Goal: Task Accomplishment & Management: Use online tool/utility

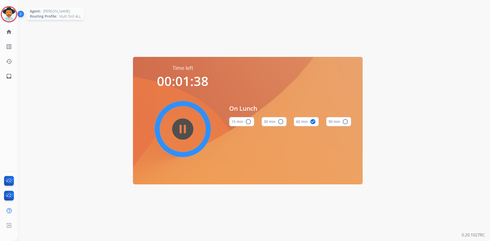
click at [11, 14] on img at bounding box center [9, 14] width 14 height 14
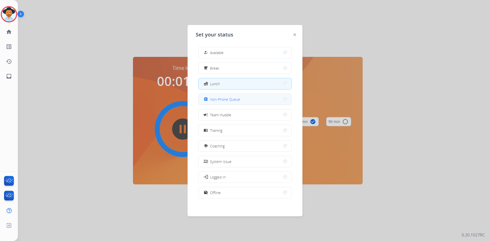
click at [239, 101] on span "Non-Phone Queue" at bounding box center [225, 99] width 30 height 5
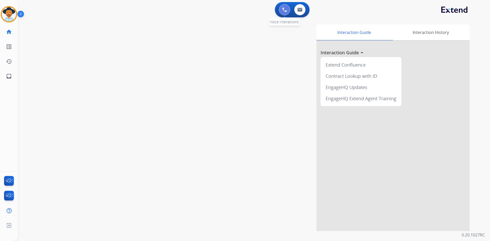
click at [287, 10] on img at bounding box center [285, 9] width 5 height 5
click at [285, 11] on img at bounding box center [285, 9] width 5 height 5
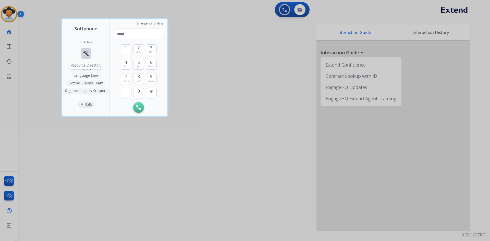
click at [89, 54] on button "connect_without_contact Resource Directory" at bounding box center [86, 53] width 11 height 11
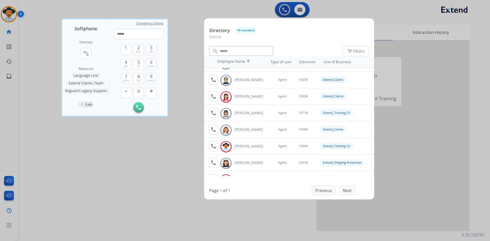
scroll to position [195, 0]
click at [106, 195] on div at bounding box center [245, 120] width 490 height 241
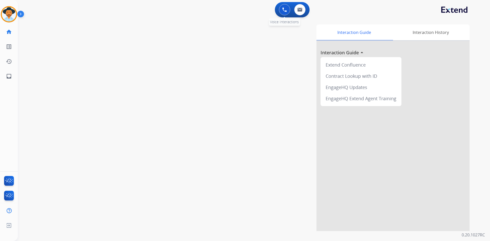
click at [286, 7] on button at bounding box center [284, 9] width 11 height 11
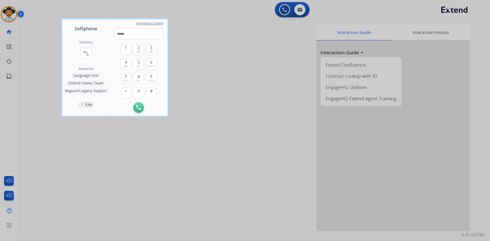
drag, startPoint x: 87, startPoint y: 55, endPoint x: 99, endPoint y: 59, distance: 12.2
click at [87, 55] on mat-icon "connect_without_contact" at bounding box center [86, 53] width 6 height 6
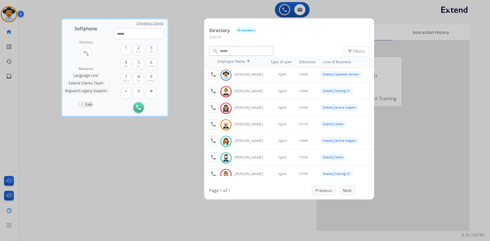
scroll to position [51, 0]
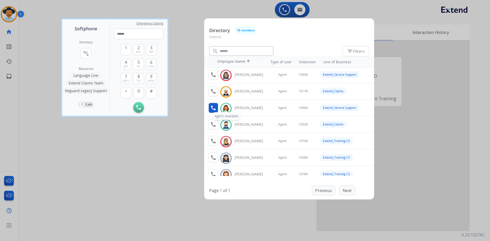
click at [213, 107] on mat-icon "call" at bounding box center [213, 108] width 6 height 6
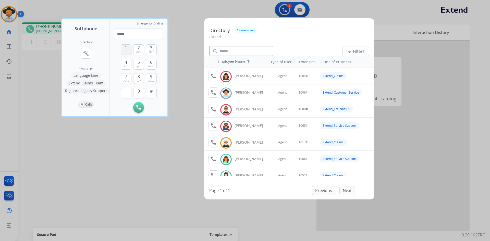
click at [126, 47] on span "1" at bounding box center [126, 48] width 2 height 6
click at [137, 95] on button "0" at bounding box center [138, 93] width 11 height 11
click at [150, 64] on span "6" at bounding box center [151, 62] width 2 height 6
click at [152, 94] on span "#" at bounding box center [151, 91] width 3 height 6
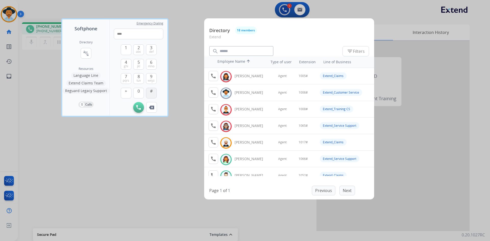
type input "*****"
click at [143, 163] on div at bounding box center [245, 120] width 490 height 241
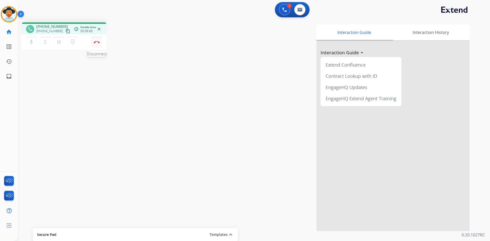
click at [97, 42] on img at bounding box center [97, 42] width 6 height 3
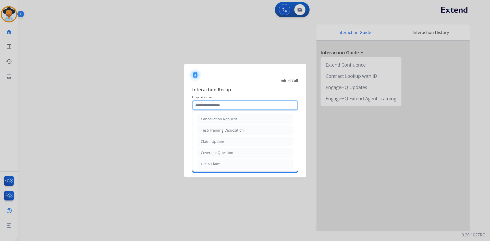
click at [228, 105] on input "text" at bounding box center [245, 105] width 106 height 10
click at [245, 143] on li "Claim Update" at bounding box center [245, 142] width 95 height 10
type input "**********"
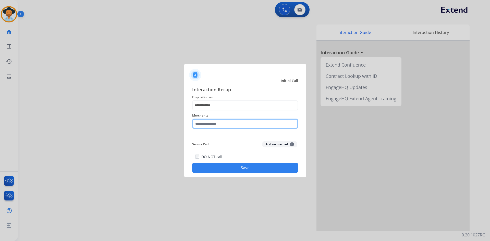
click at [223, 123] on input "text" at bounding box center [245, 124] width 106 height 10
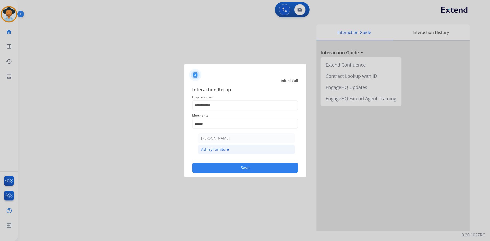
click at [223, 152] on div "Ashley furniture" at bounding box center [215, 149] width 28 height 5
type input "**********"
click at [243, 169] on button "Save" at bounding box center [245, 168] width 106 height 10
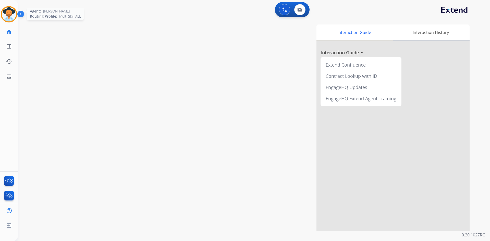
click at [7, 14] on img at bounding box center [9, 14] width 14 height 14
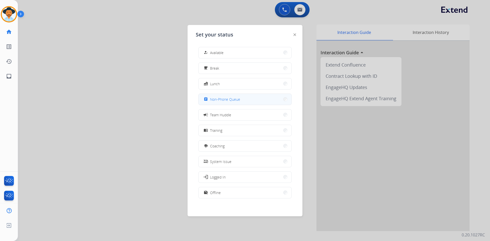
click at [246, 100] on button "assignment Non-Phone Queue" at bounding box center [245, 99] width 93 height 11
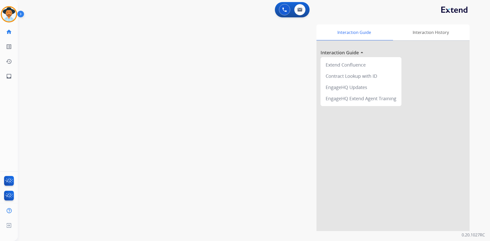
click at [283, 10] on img at bounding box center [285, 9] width 5 height 5
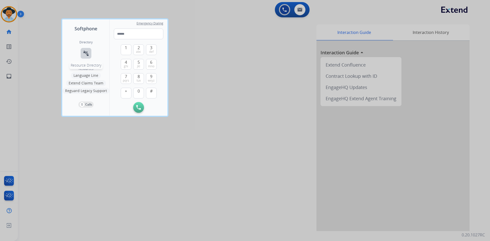
click at [85, 54] on mat-icon "connect_without_contact" at bounding box center [86, 53] width 6 height 6
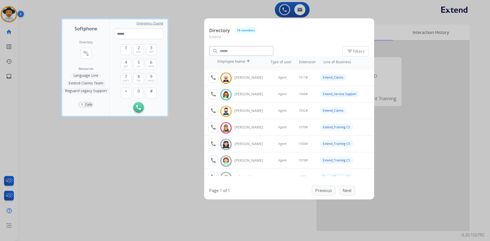
scroll to position [77, 0]
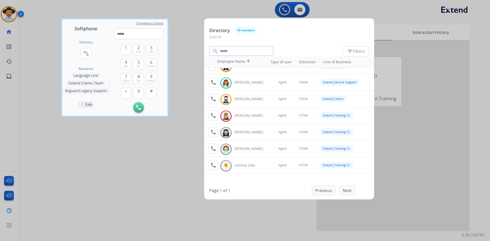
click at [113, 174] on div at bounding box center [245, 120] width 490 height 241
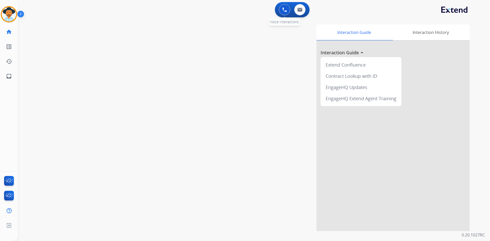
click at [284, 12] on button at bounding box center [284, 9] width 11 height 11
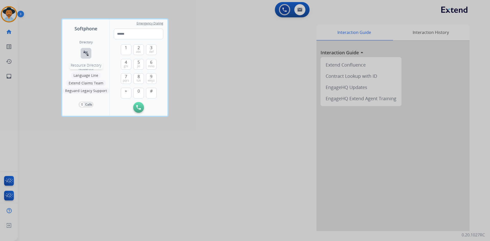
click at [84, 53] on mat-icon "connect_without_contact" at bounding box center [86, 53] width 6 height 6
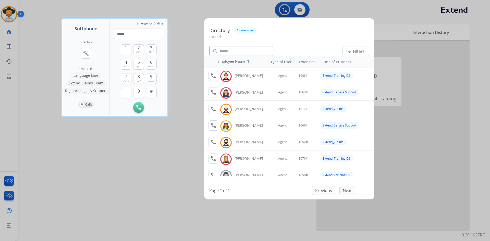
scroll to position [41, 0]
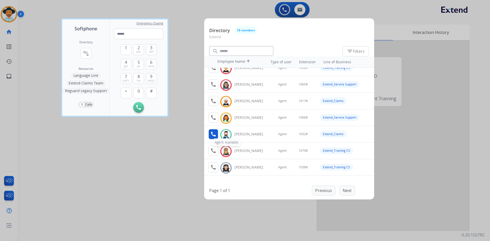
click at [215, 133] on mat-icon "call" at bounding box center [213, 134] width 6 height 6
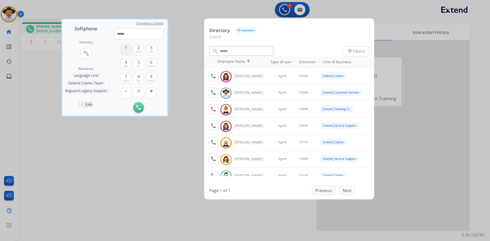
click at [125, 50] on span "1" at bounding box center [126, 48] width 2 height 6
click at [136, 93] on button "0" at bounding box center [138, 93] width 11 height 11
click at [137, 67] on button "5 jkl" at bounding box center [138, 64] width 11 height 11
click at [139, 47] on span "2" at bounding box center [139, 48] width 2 height 6
click at [150, 93] on button "#" at bounding box center [151, 93] width 11 height 11
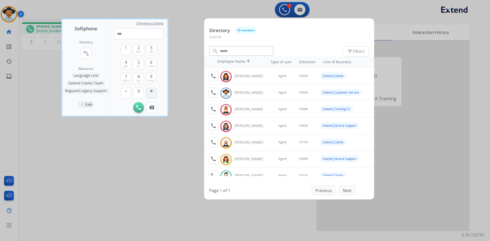
type input "*****"
click at [124, 158] on div at bounding box center [245, 120] width 490 height 241
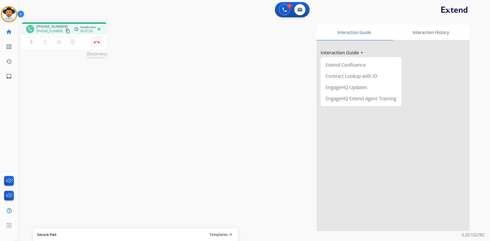
click at [98, 42] on img at bounding box center [97, 42] width 6 height 3
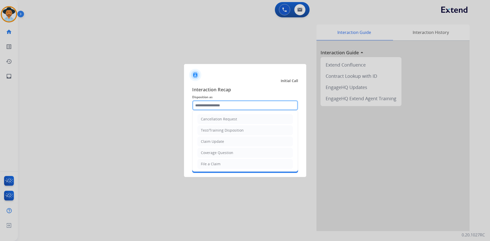
click at [234, 103] on input "text" at bounding box center [245, 105] width 106 height 10
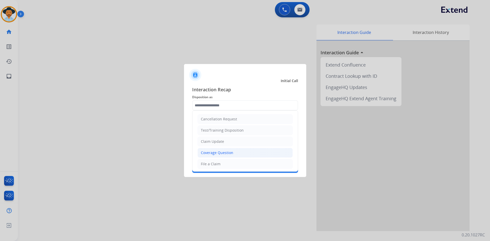
click at [235, 157] on li "Coverage Question" at bounding box center [245, 153] width 95 height 10
type input "**********"
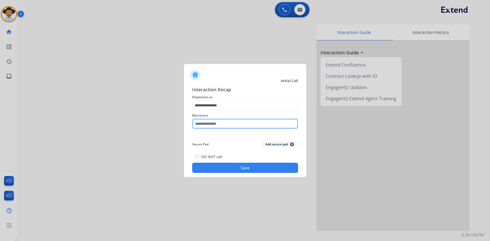
click at [234, 124] on input "text" at bounding box center [245, 124] width 106 height 10
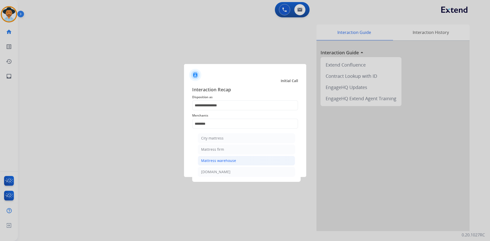
click at [224, 164] on li "Mattress warehouse" at bounding box center [246, 161] width 97 height 10
type input "**********"
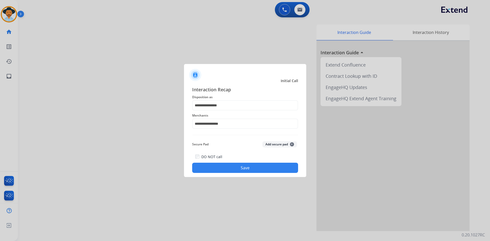
click at [260, 172] on button "Save" at bounding box center [245, 168] width 106 height 10
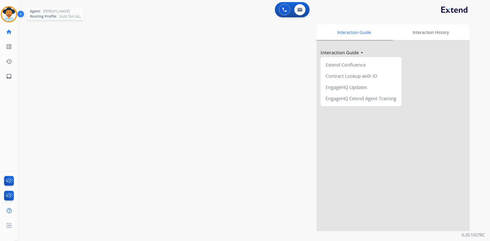
click at [11, 14] on img at bounding box center [9, 14] width 14 height 14
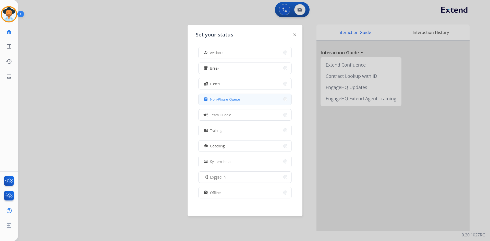
click at [226, 100] on span "Non-Phone Queue" at bounding box center [225, 99] width 30 height 5
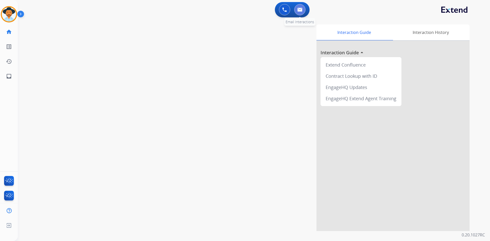
click at [302, 10] on img at bounding box center [300, 10] width 5 height 4
select select "**********"
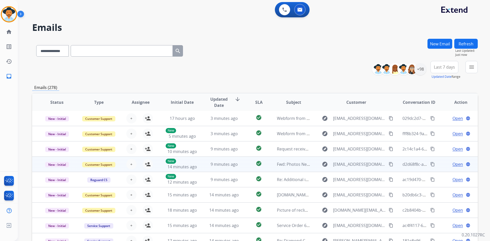
scroll to position [26, 0]
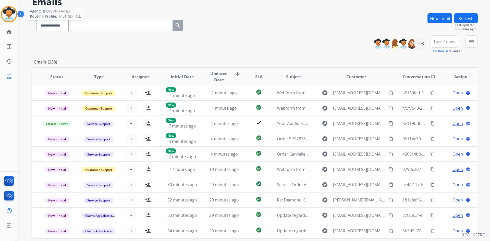
click at [7, 17] on img at bounding box center [9, 14] width 14 height 14
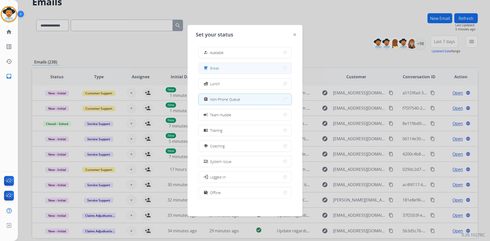
click at [213, 65] on button "free_breakfast Break" at bounding box center [245, 68] width 93 height 11
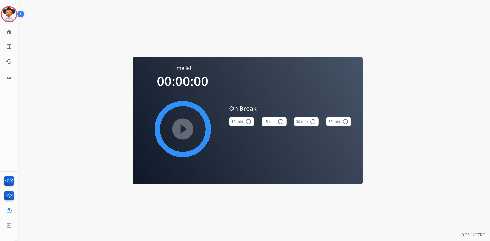
drag, startPoint x: 277, startPoint y: 124, endPoint x: 201, endPoint y: 132, distance: 77.2
click at [278, 124] on mat-icon "radio_button_unchecked" at bounding box center [281, 122] width 6 height 6
click at [180, 129] on mat-icon "play_circle_filled" at bounding box center [183, 129] width 6 height 6
click at [11, 16] on img at bounding box center [9, 14] width 14 height 14
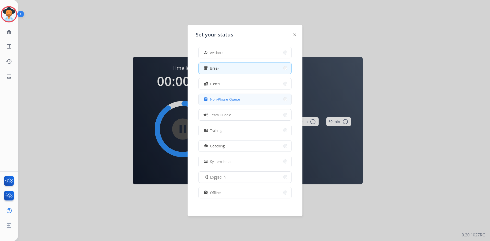
click at [234, 101] on span "Non-Phone Queue" at bounding box center [225, 99] width 30 height 5
